Goal: Task Accomplishment & Management: Use online tool/utility

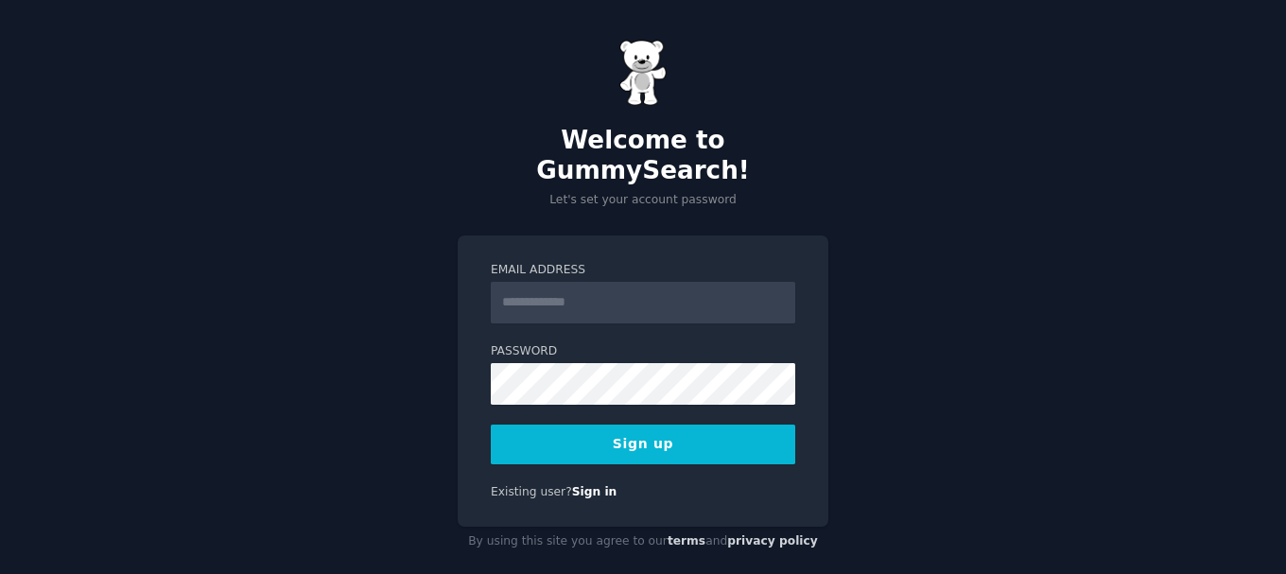
click at [592, 287] on input "Email Address" at bounding box center [643, 303] width 304 height 42
type input "**********"
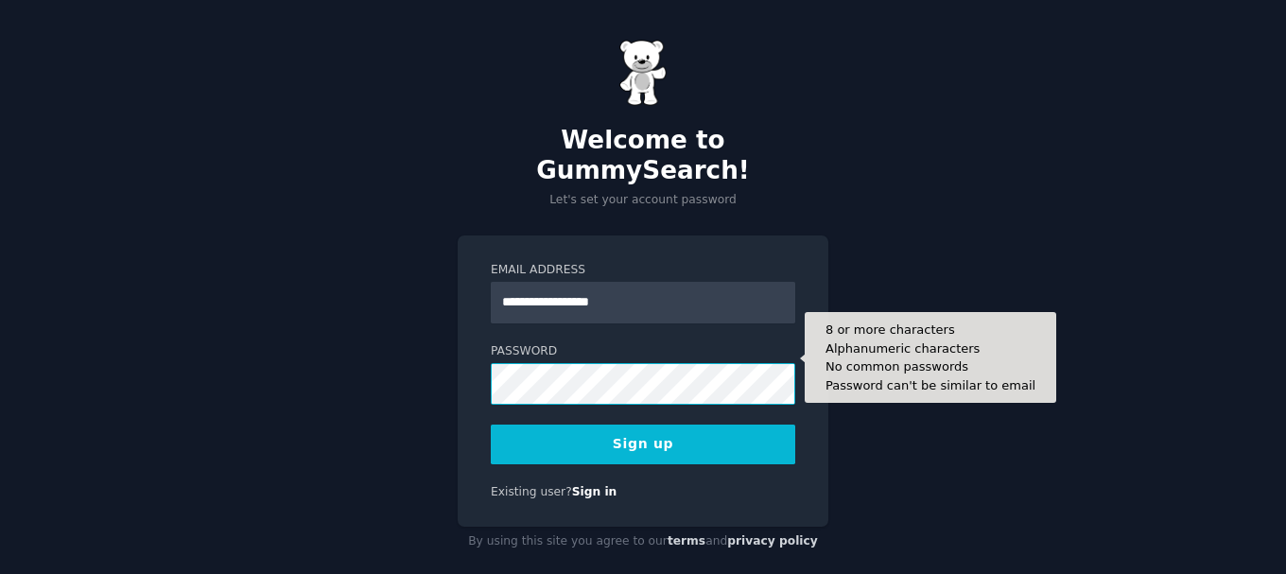
click at [491, 424] on button "Sign up" at bounding box center [643, 444] width 304 height 40
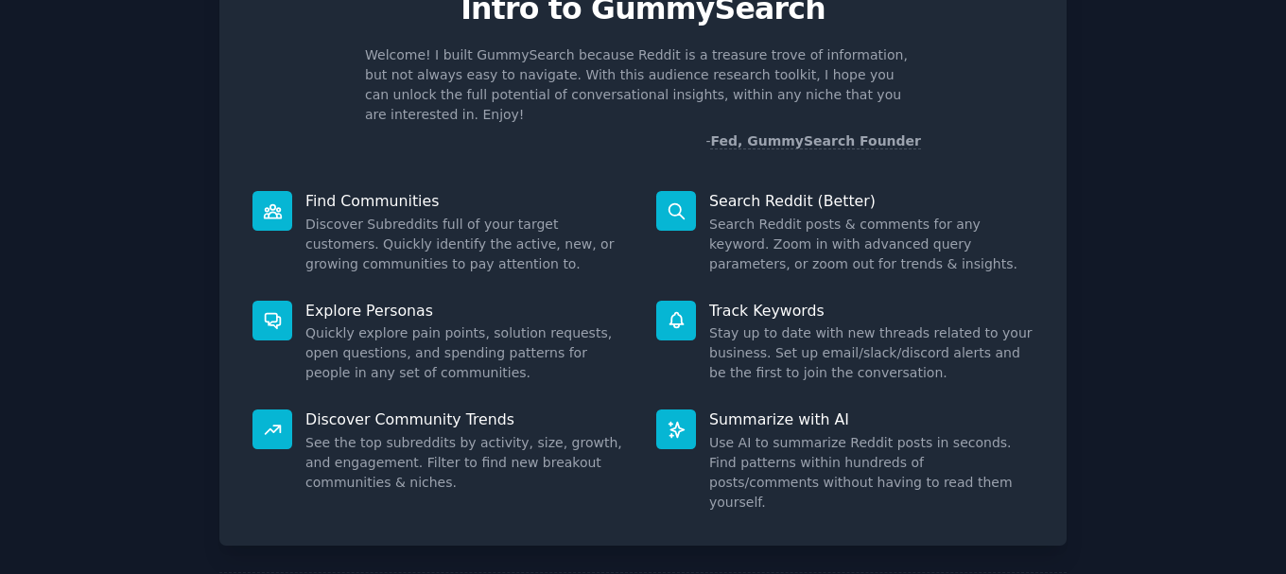
scroll to position [166, 0]
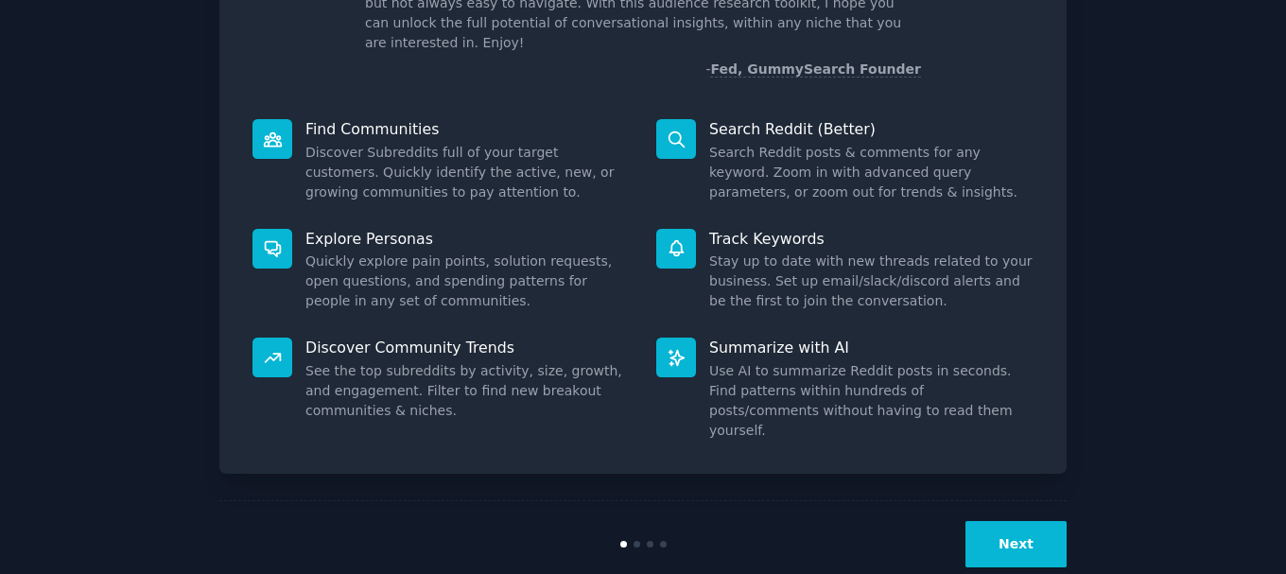
click at [995, 521] on button "Next" at bounding box center [1015, 544] width 101 height 46
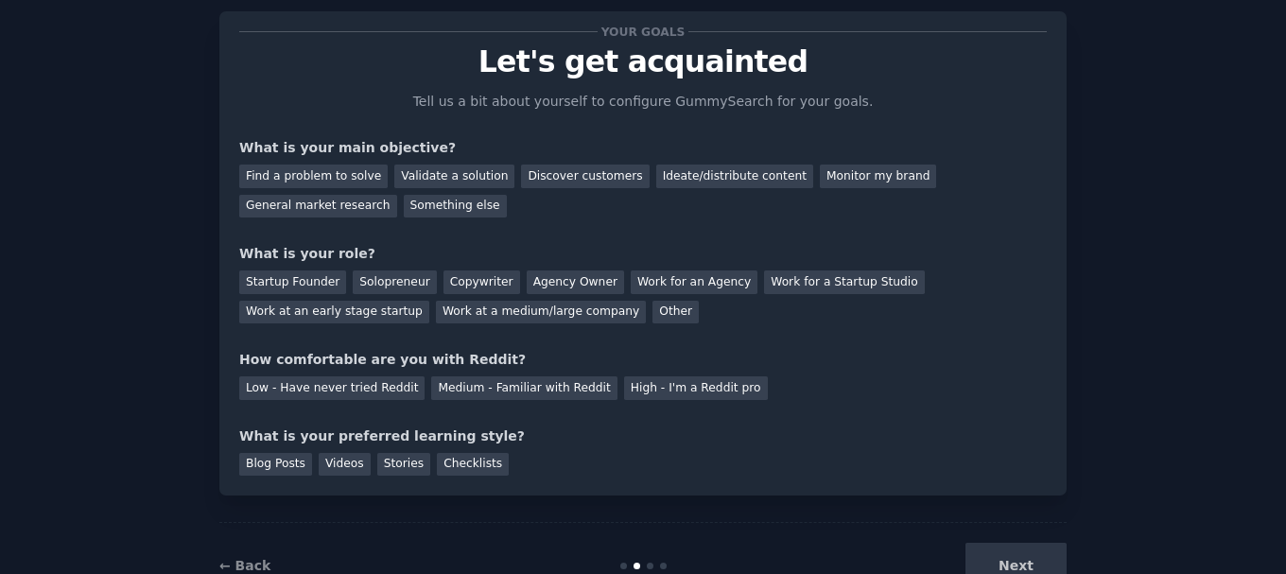
scroll to position [9, 0]
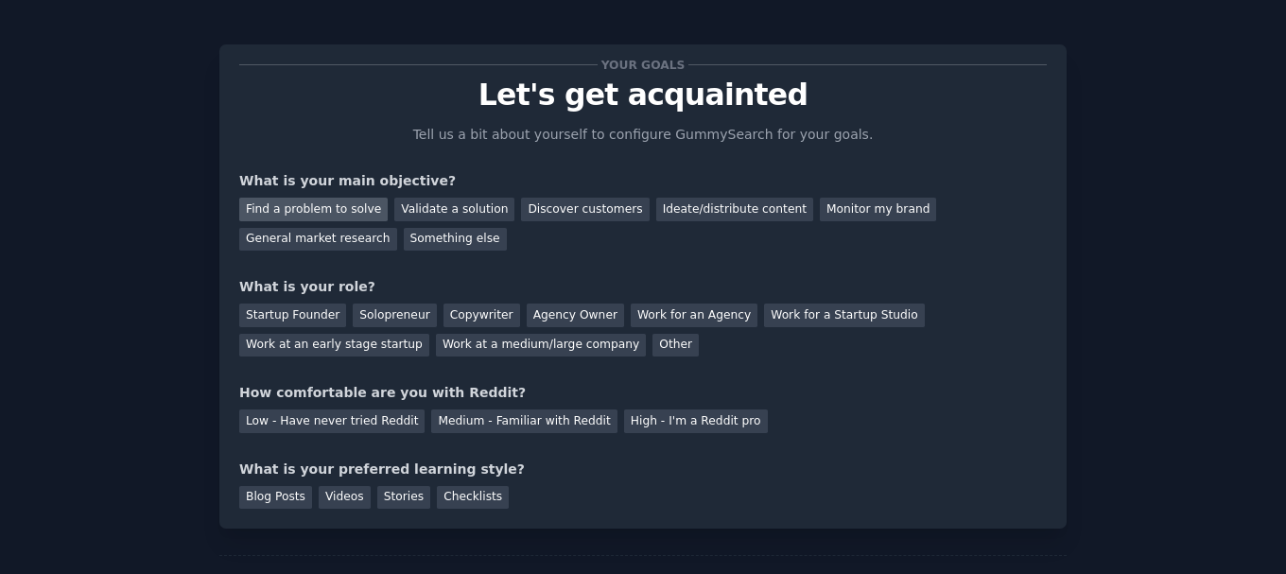
click at [319, 205] on div "Find a problem to solve" at bounding box center [313, 210] width 148 height 24
click at [580, 216] on div "Discover customers" at bounding box center [585, 210] width 128 height 24
click at [320, 208] on div "Find a problem to solve" at bounding box center [313, 210] width 148 height 24
click at [399, 317] on div "Solopreneur" at bounding box center [394, 315] width 83 height 24
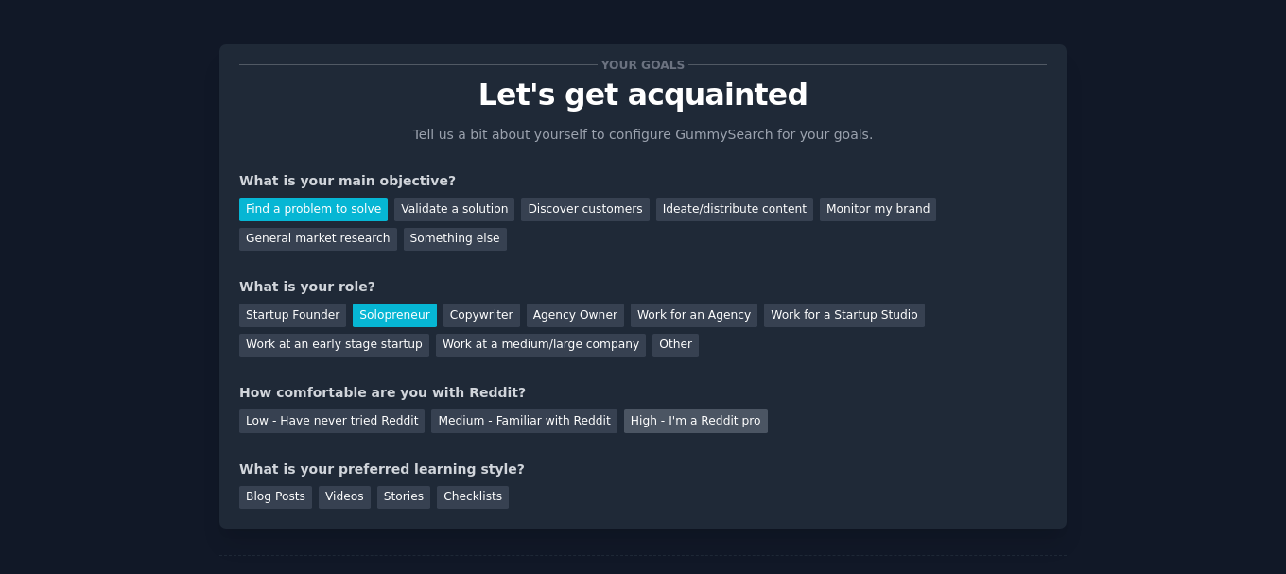
click at [678, 419] on div "High - I'm a Reddit pro" at bounding box center [696, 421] width 144 height 24
click at [283, 494] on div "Blog Posts" at bounding box center [275, 498] width 73 height 24
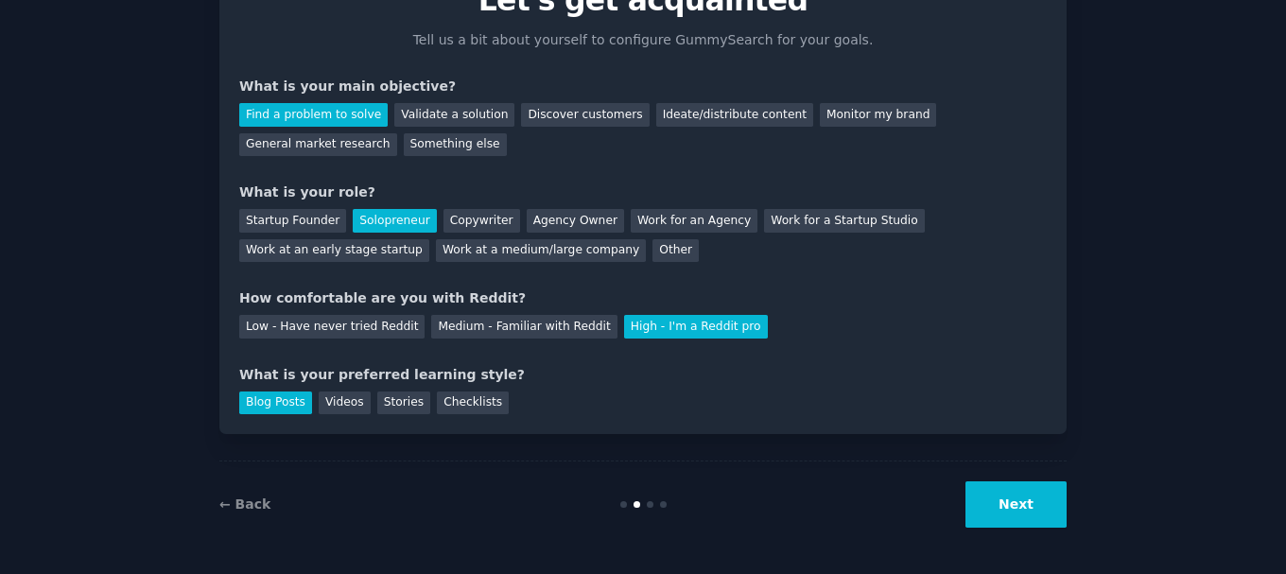
click at [985, 508] on button "Next" at bounding box center [1015, 504] width 101 height 46
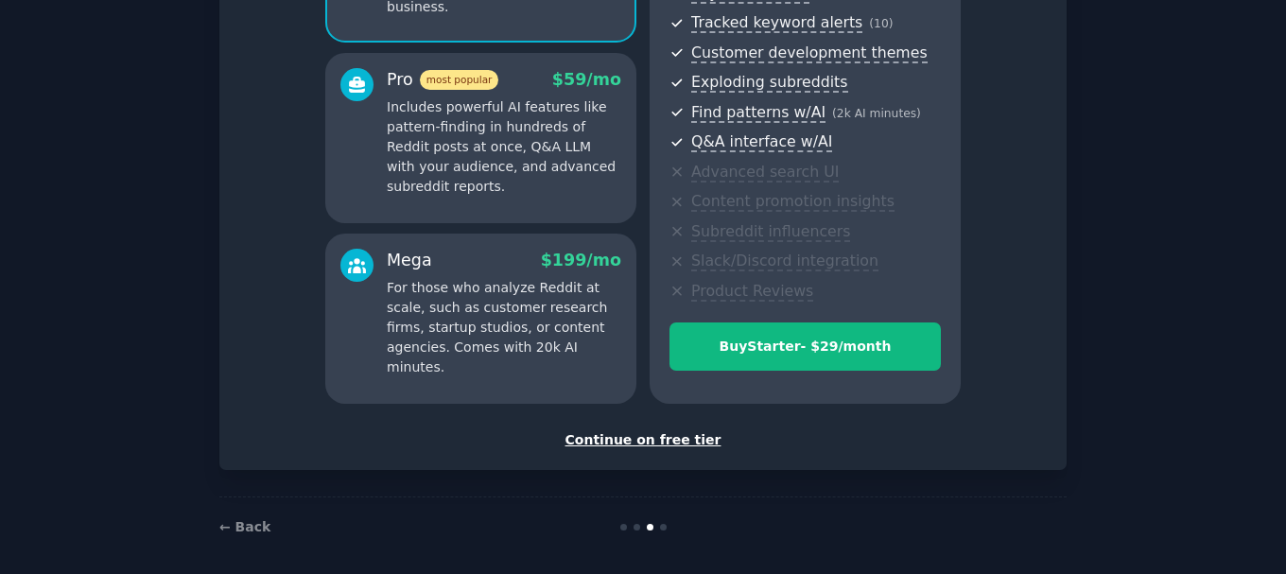
scroll to position [306, 0]
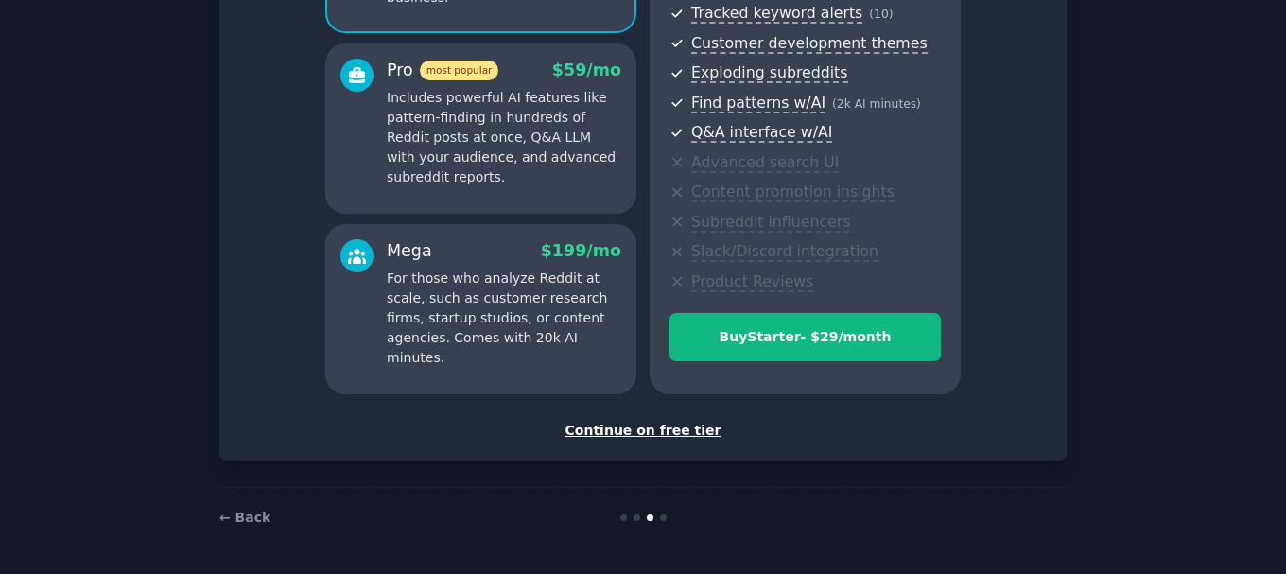
click at [686, 433] on div "Continue on free tier" at bounding box center [642, 431] width 807 height 20
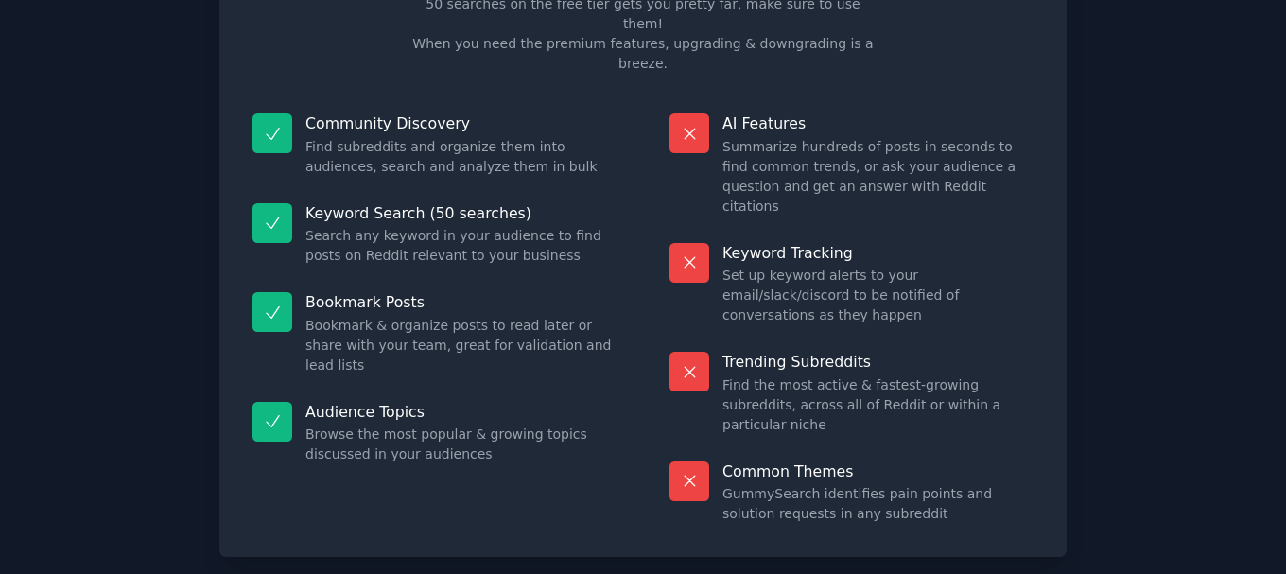
scroll to position [163, 0]
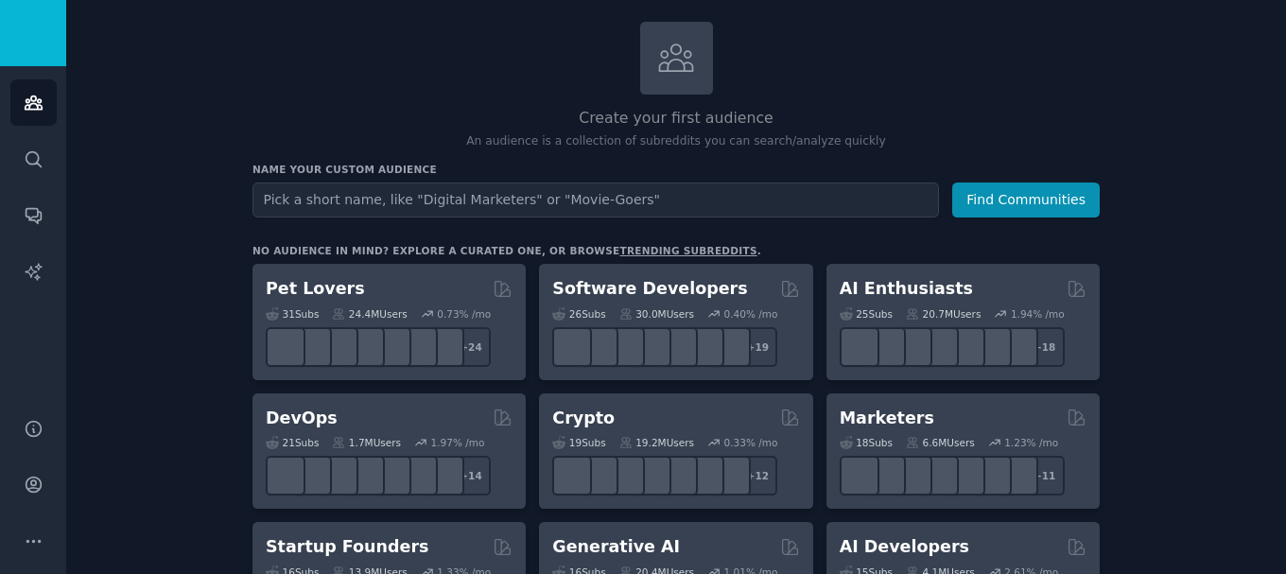
scroll to position [95, 0]
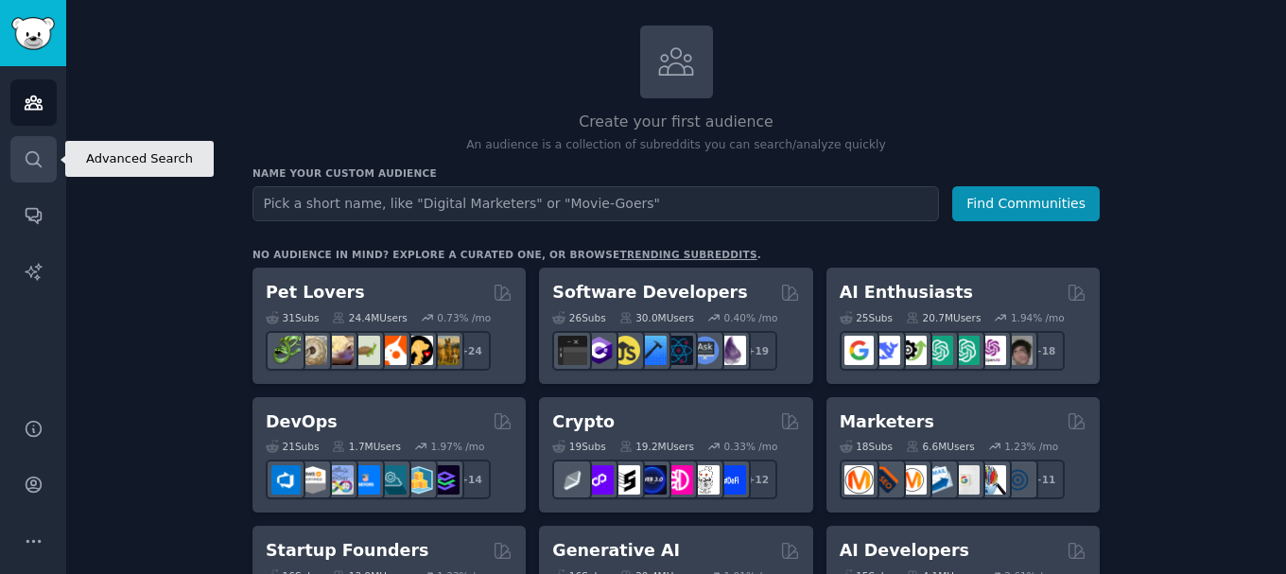
click at [26, 149] on icon "Sidebar" at bounding box center [34, 159] width 20 height 20
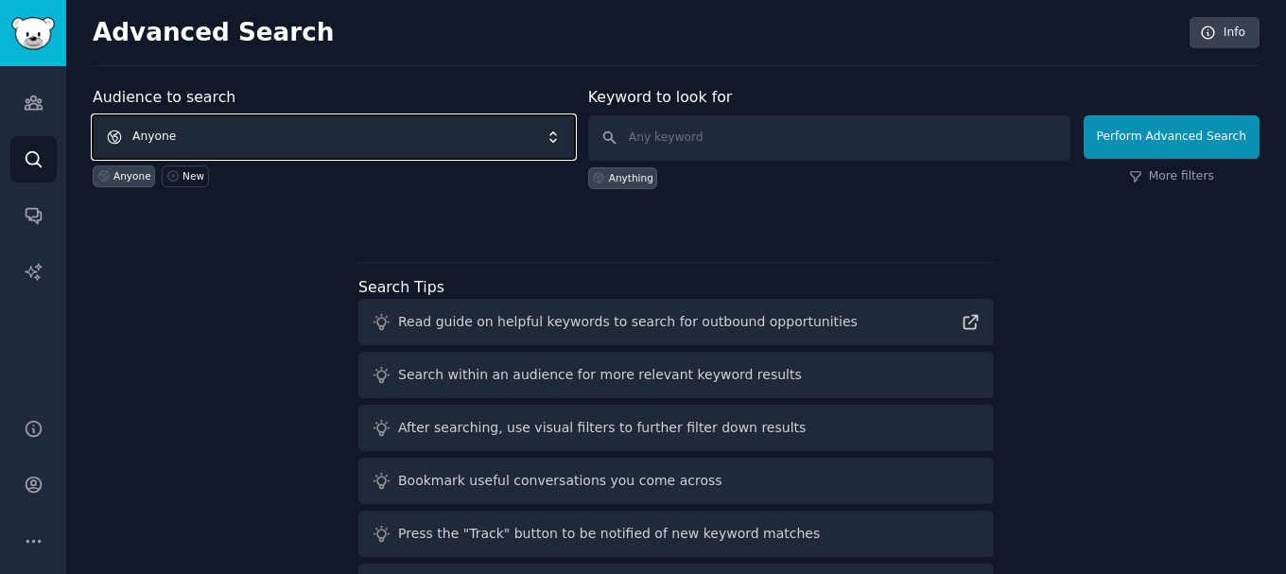
click at [276, 133] on span "Anyone" at bounding box center [334, 136] width 482 height 43
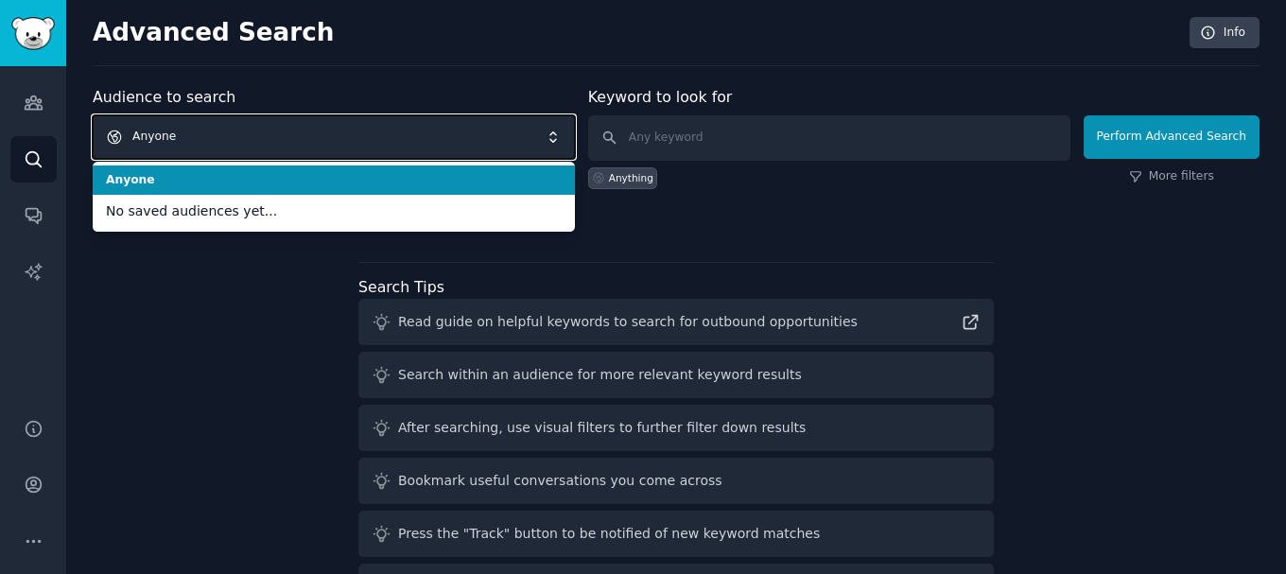
click at [276, 133] on span "Anyone" at bounding box center [334, 136] width 482 height 43
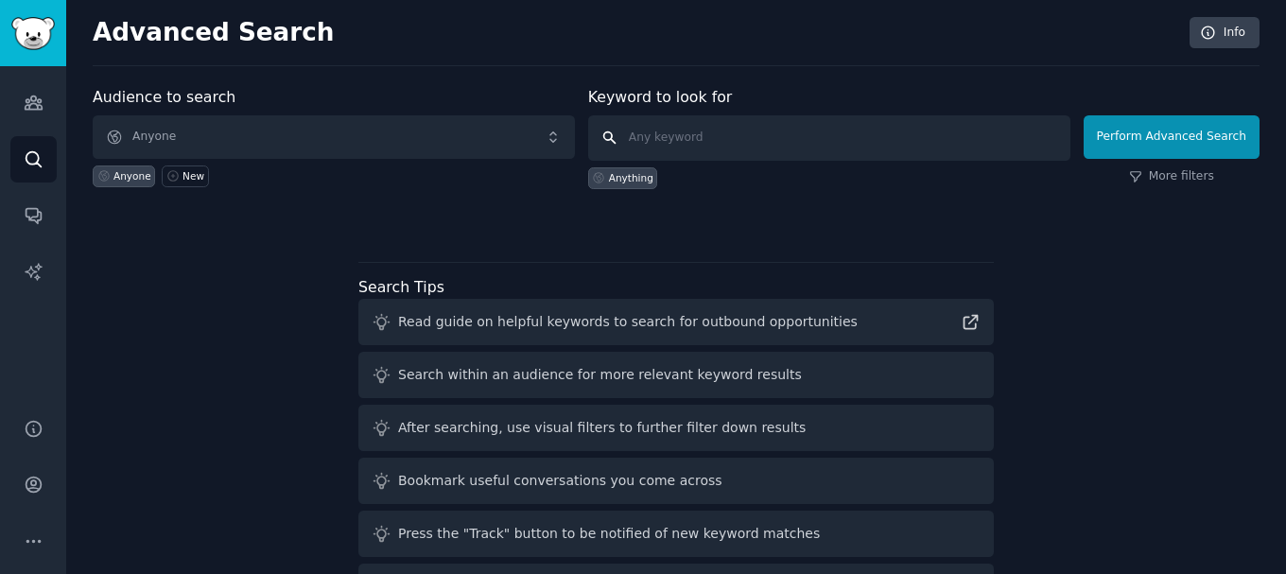
click at [832, 139] on input "text" at bounding box center [829, 137] width 482 height 45
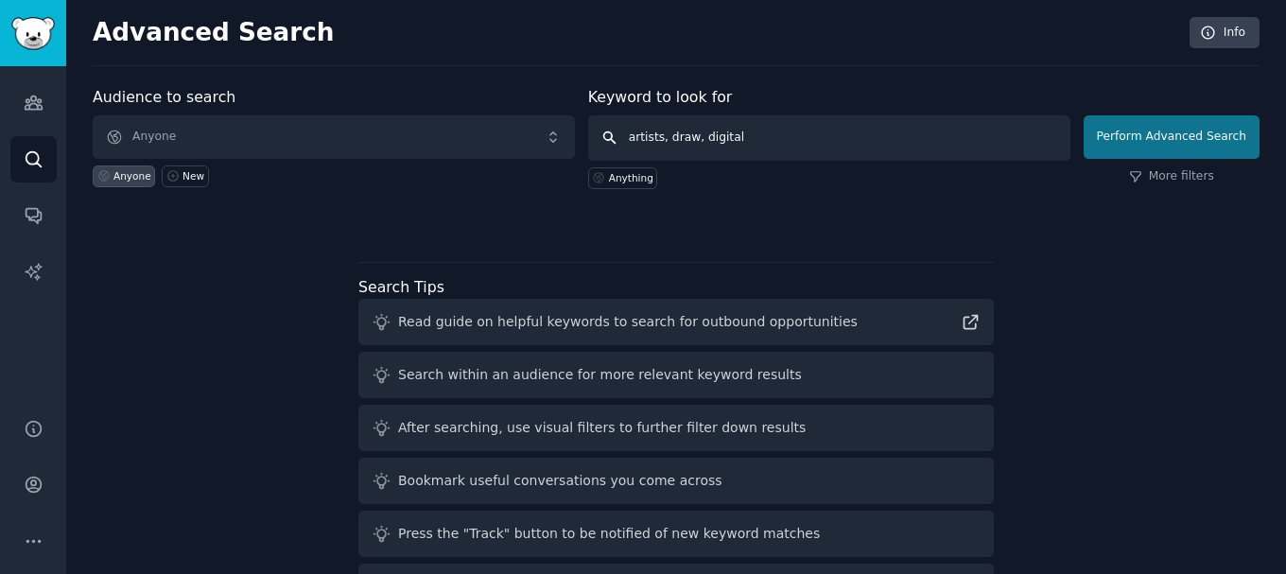
type input "artists, draw, digital"
click at [1164, 146] on button "Perform Advanced Search" at bounding box center [1171, 136] width 176 height 43
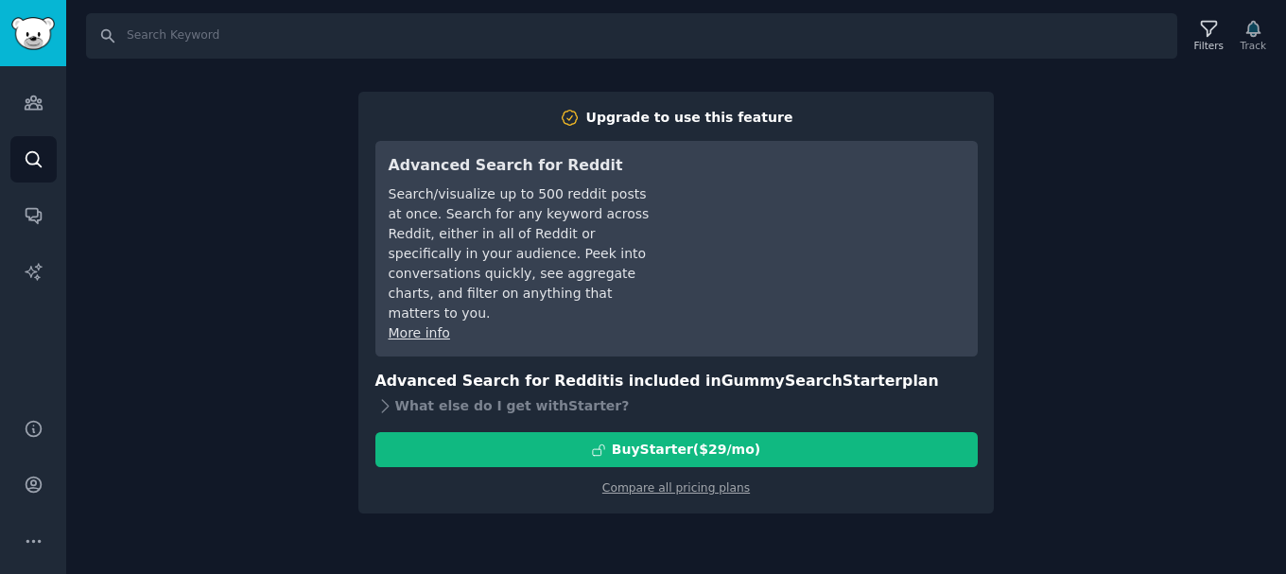
click at [218, 267] on div "Search Filters Track Upgrade to use this feature Advanced Search for Reddit Sea…" at bounding box center [676, 287] width 1220 height 574
click at [367, 61] on div "Search Filters Track Upgrade to use this feature Advanced Search for Reddit Sea…" at bounding box center [676, 287] width 1220 height 574
click at [357, 14] on input "Search" at bounding box center [631, 35] width 1091 height 45
